Goal: Check status: Check status

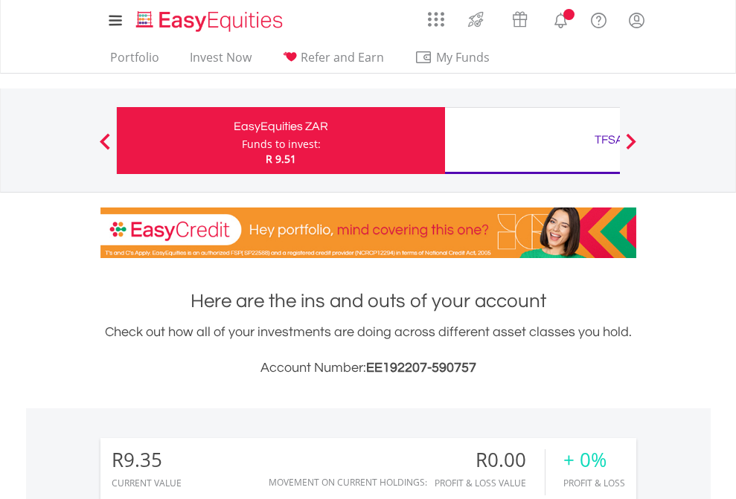
scroll to position [143, 234]
click at [242, 141] on div "Funds to invest:" at bounding box center [281, 144] width 79 height 15
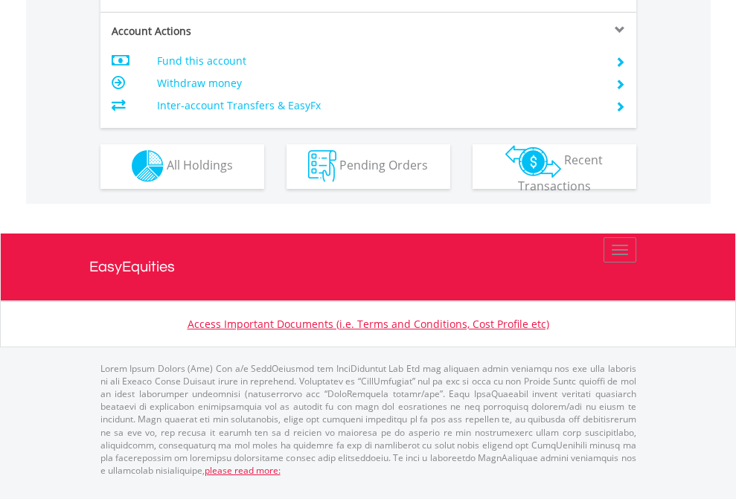
scroll to position [1392, 0]
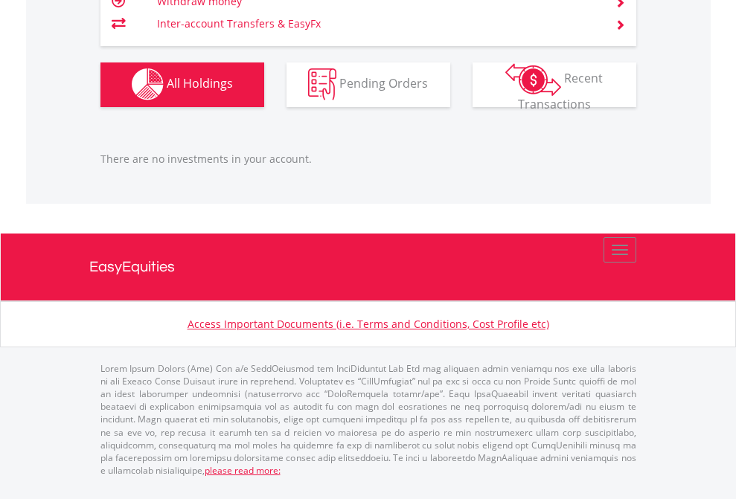
scroll to position [1473, 0]
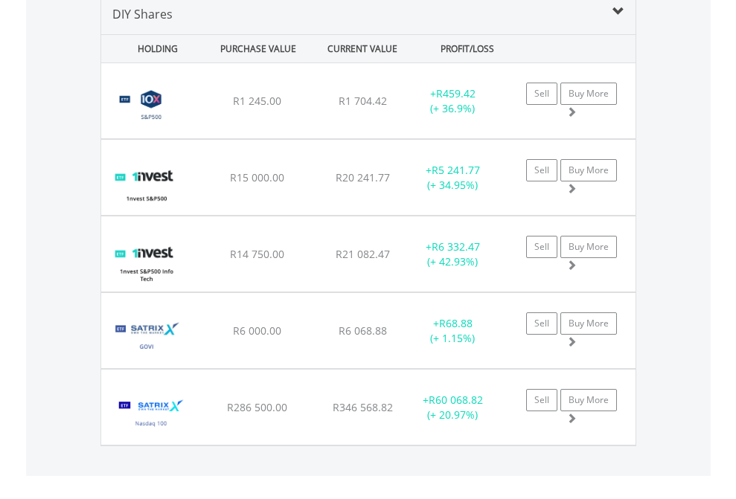
scroll to position [1438, 0]
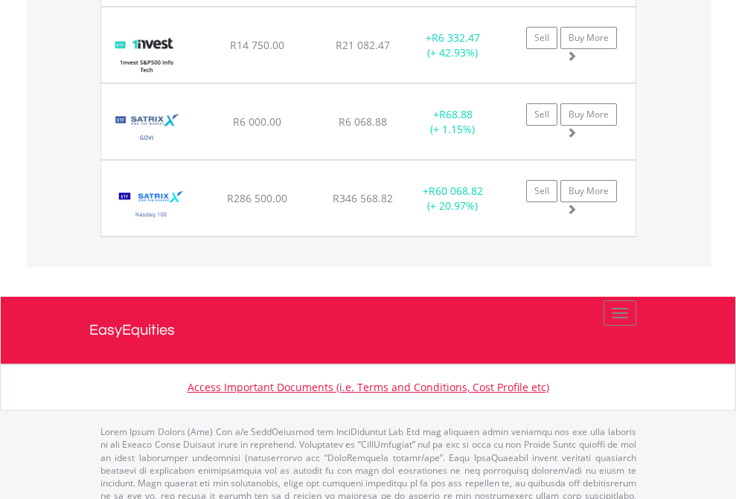
scroll to position [107, 0]
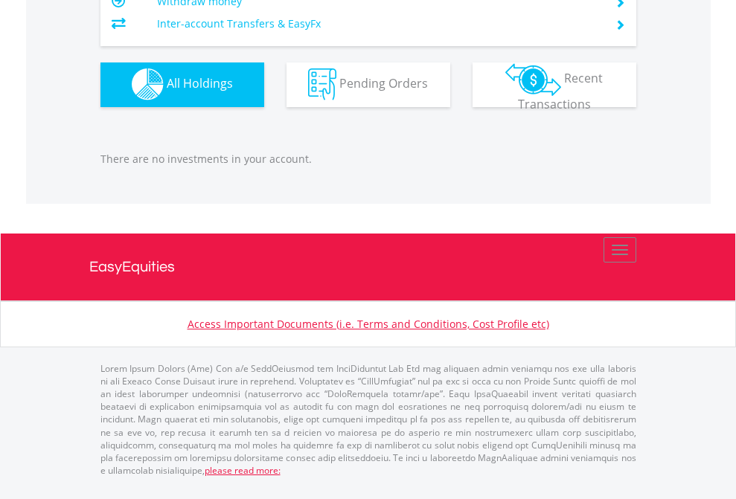
scroll to position [143, 234]
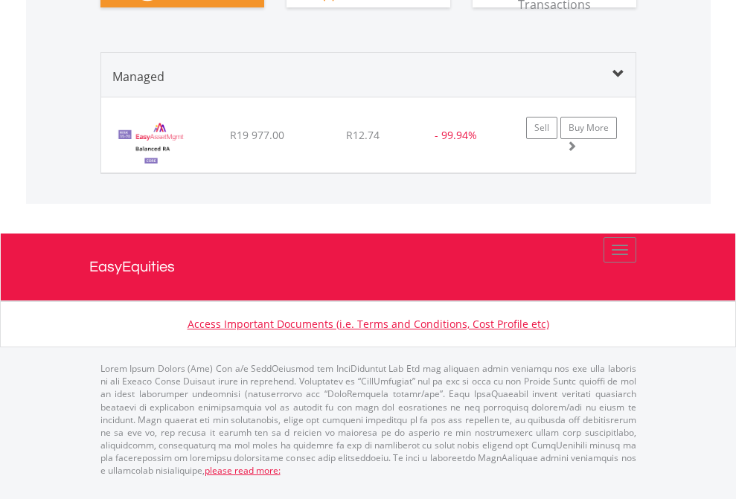
scroll to position [1717, 0]
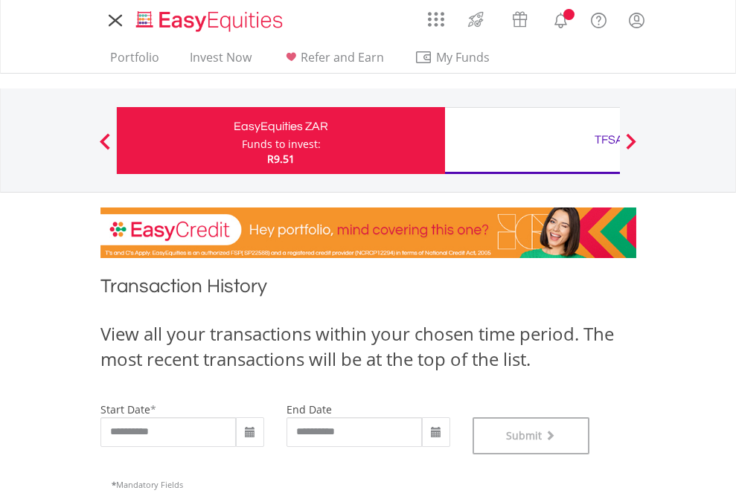
scroll to position [603, 0]
click at [532, 141] on div "TFSA" at bounding box center [609, 139] width 310 height 21
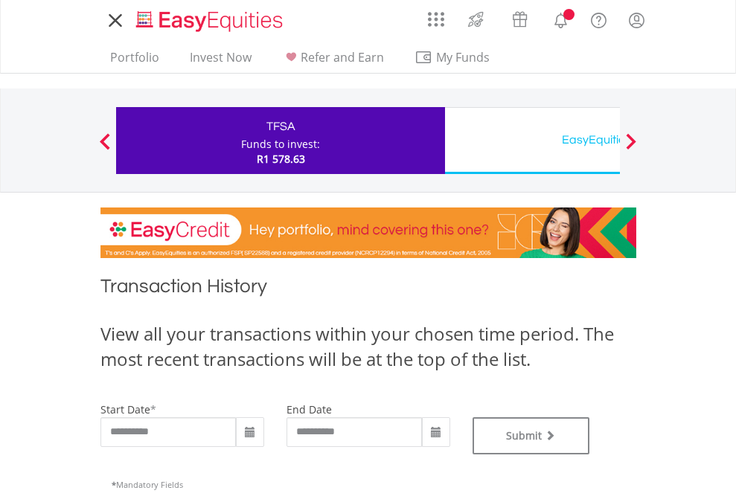
type input "**********"
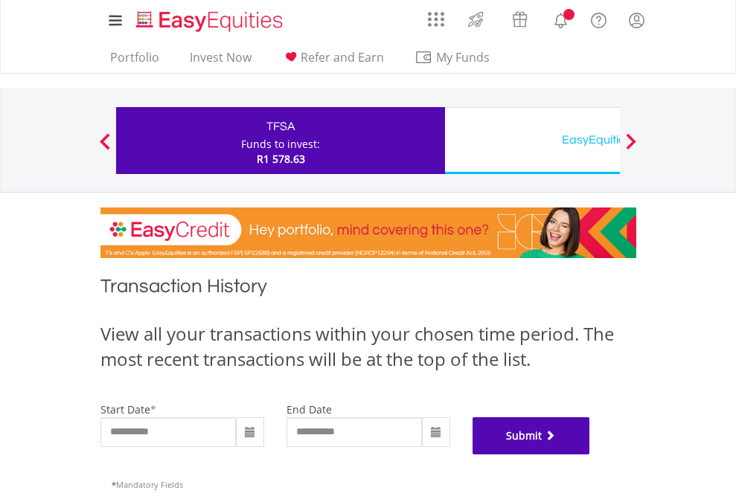
click at [590, 455] on button "Submit" at bounding box center [532, 435] width 118 height 37
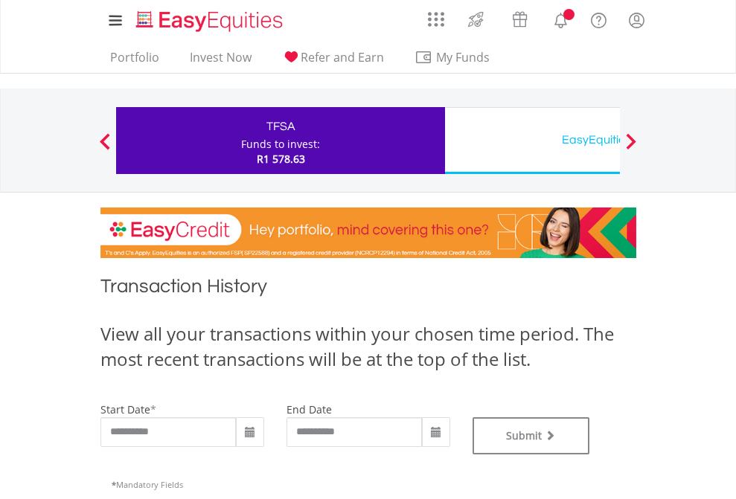
click at [532, 141] on div "EasyEquities USD" at bounding box center [609, 139] width 310 height 21
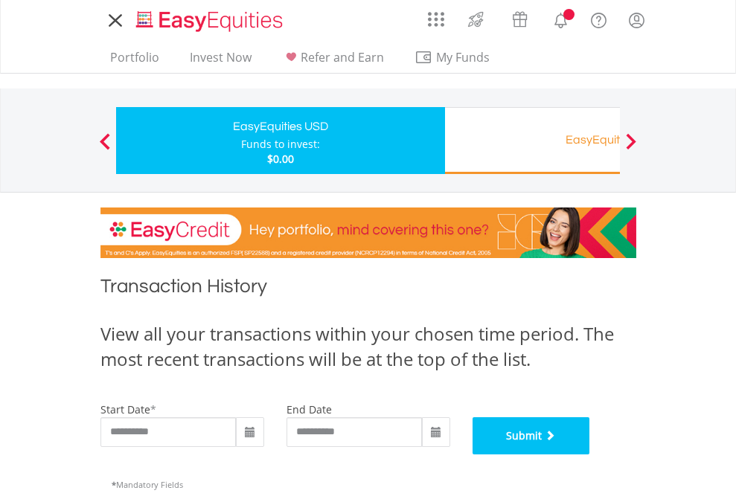
click at [590, 455] on button "Submit" at bounding box center [532, 435] width 118 height 37
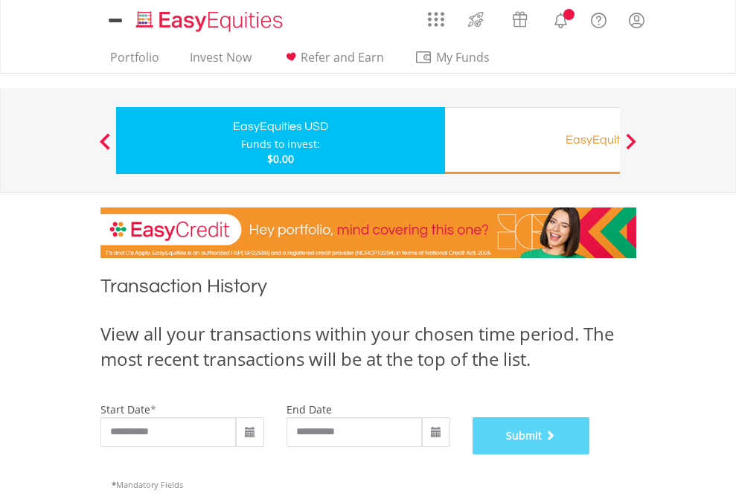
scroll to position [603, 0]
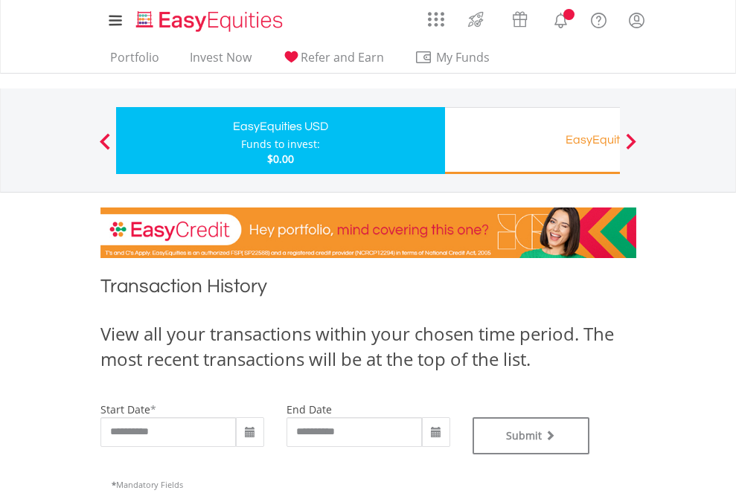
click at [532, 141] on div "EasyEquities RA" at bounding box center [609, 139] width 310 height 21
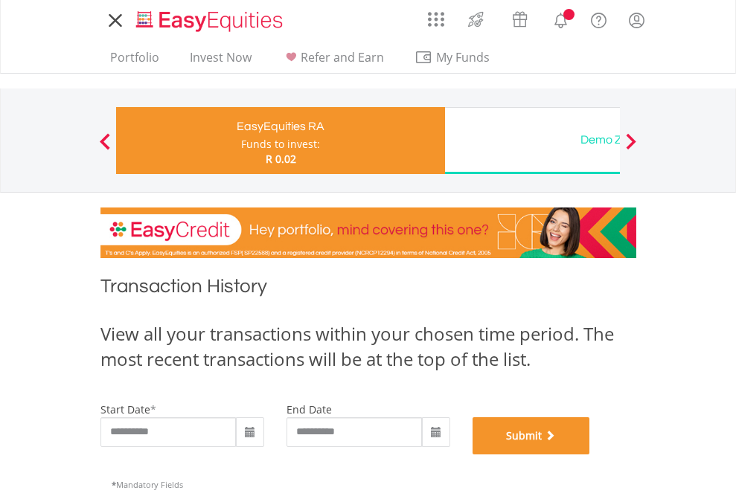
click at [590, 455] on button "Submit" at bounding box center [532, 435] width 118 height 37
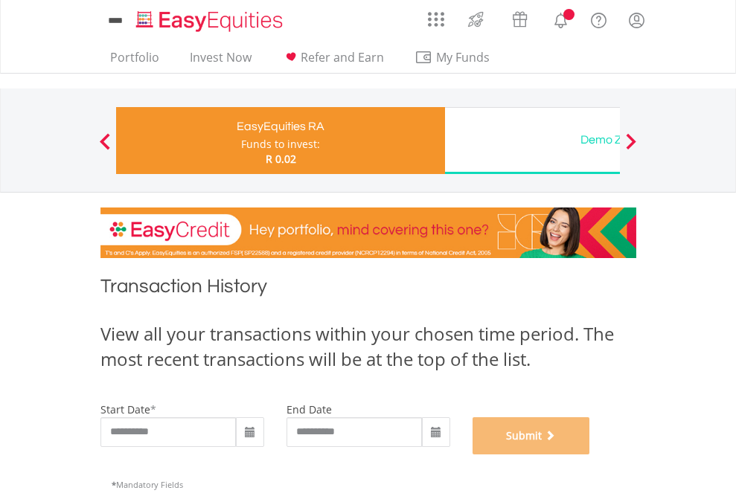
scroll to position [603, 0]
